Goal: Information Seeking & Learning: Check status

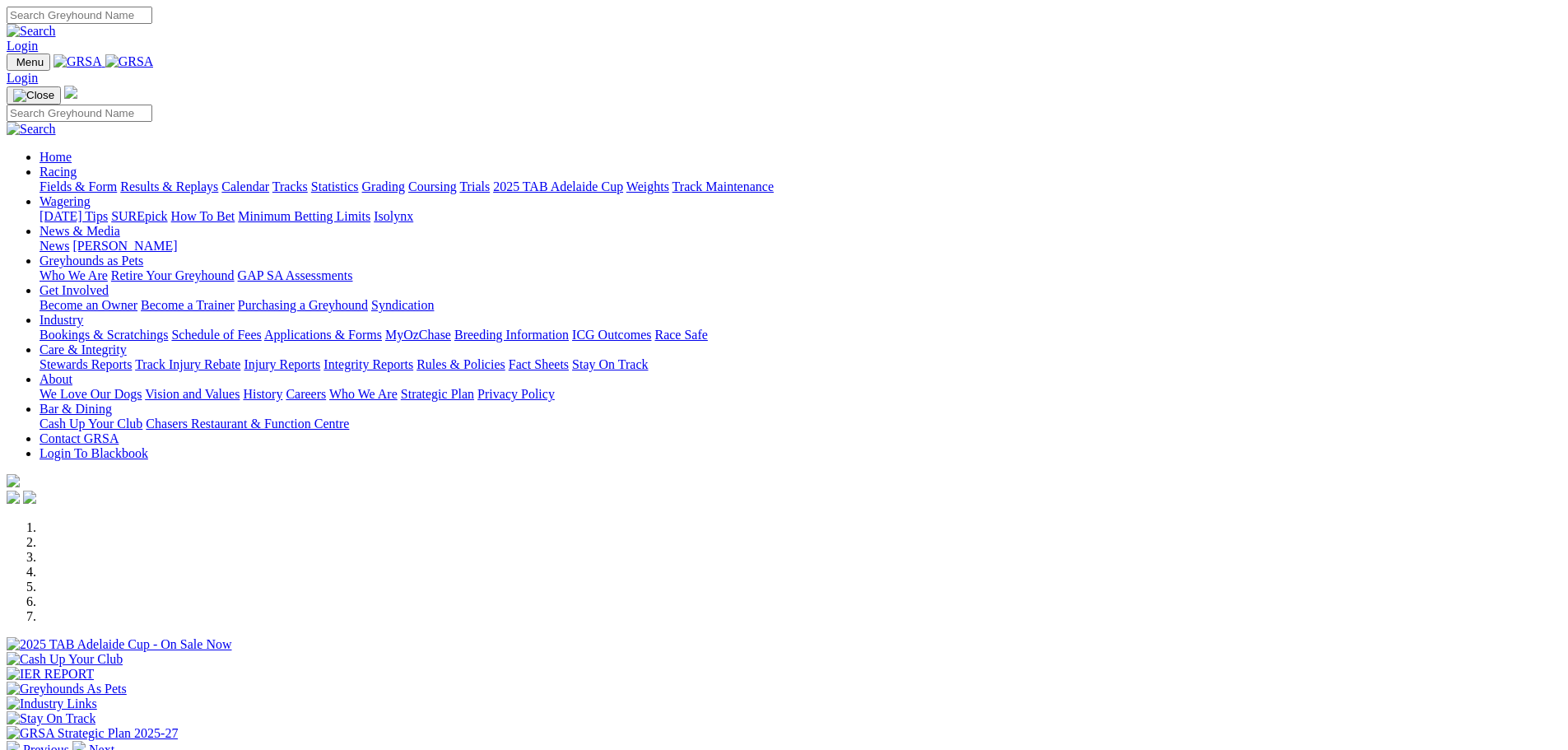
click at [76, 165] on link "Racing" at bounding box center [58, 172] width 37 height 14
click at [218, 179] on link "Results & Replays" at bounding box center [168, 186] width 98 height 14
